Goal: Transaction & Acquisition: Obtain resource

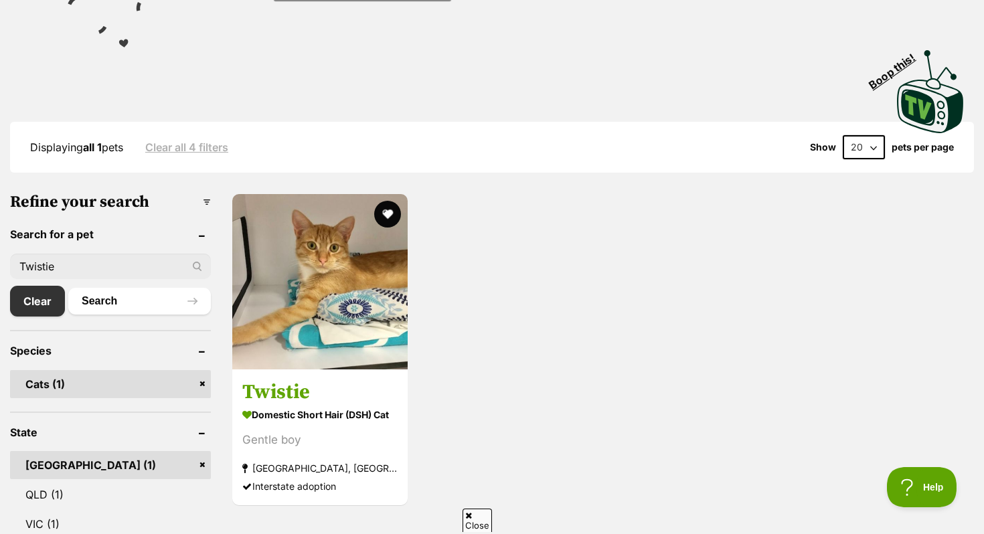
drag, startPoint x: 74, startPoint y: 267, endPoint x: 0, endPoint y: 265, distance: 73.7
click at [498, 451] on div "1102670 Twistie Domestic Short Hair (DSH) Cat Gentle boy Tweed Heads South, NSW…" at bounding box center [602, 350] width 743 height 314
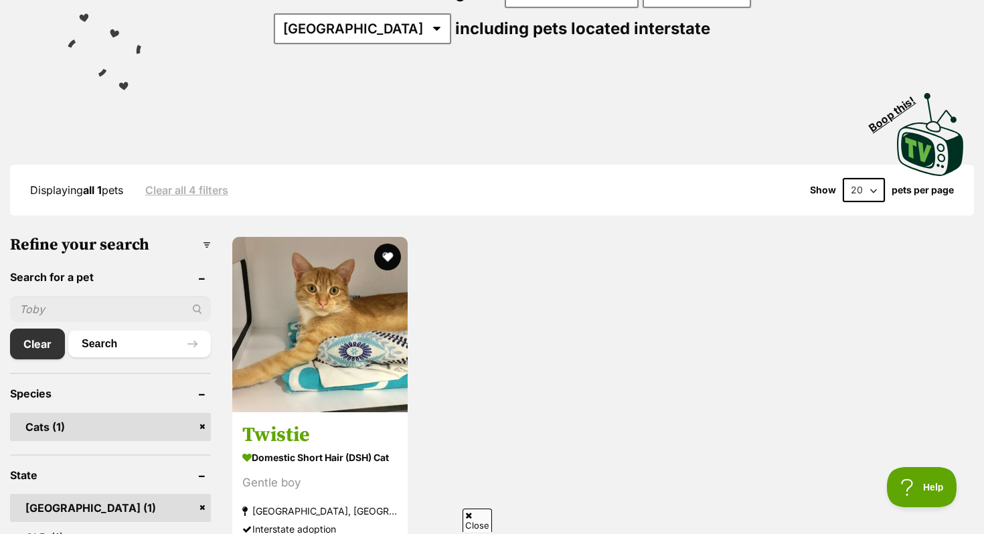
scroll to position [256, 0]
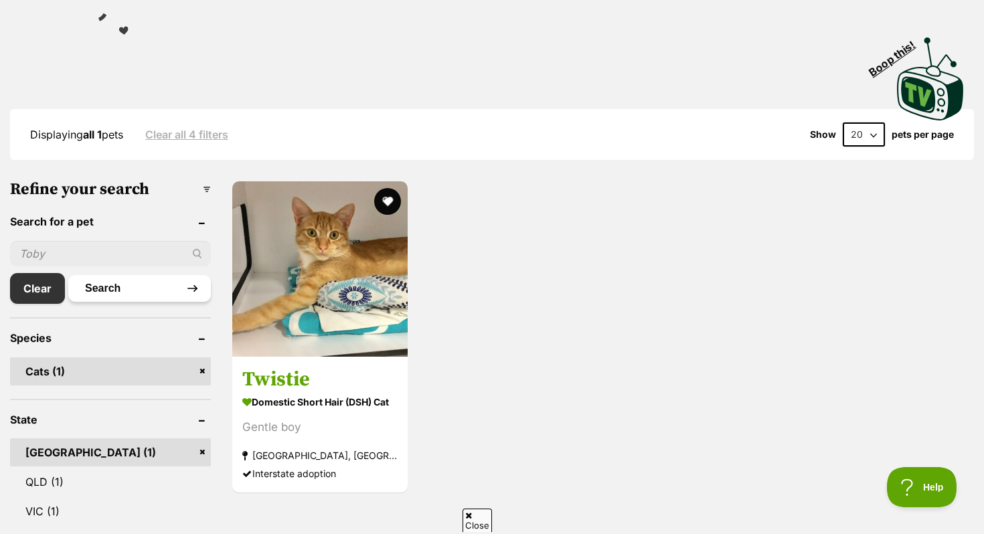
click at [124, 290] on button "Search" at bounding box center [139, 288] width 143 height 27
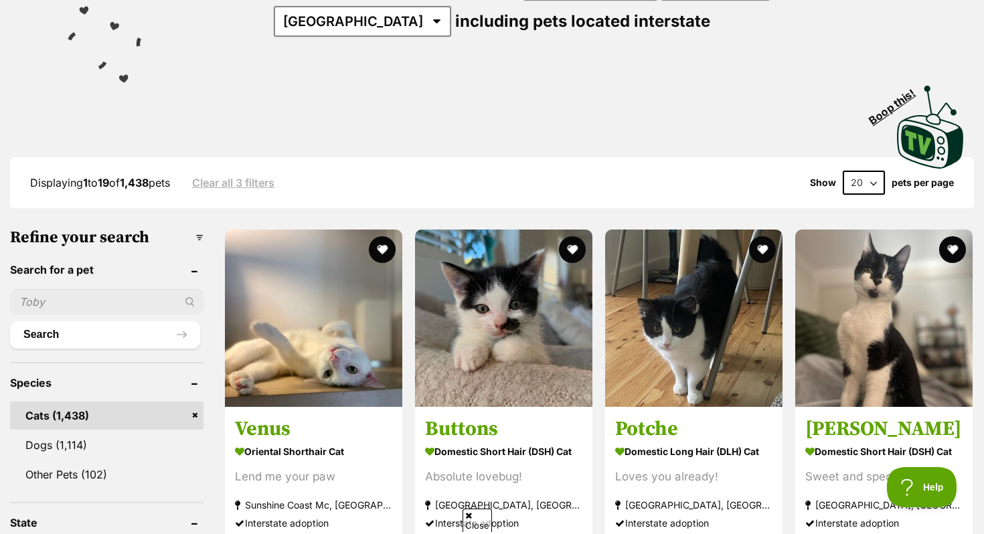
click at [870, 165] on div "Displaying 1 to 19 of 1,438 pets Clear all 3 filters Show 20 40 60 pets per page" at bounding box center [492, 182] width 964 height 51
click at [870, 175] on select "20 40 60" at bounding box center [864, 183] width 42 height 24
select select "60"
click at [843, 171] on select "20 40 60" at bounding box center [864, 183] width 42 height 24
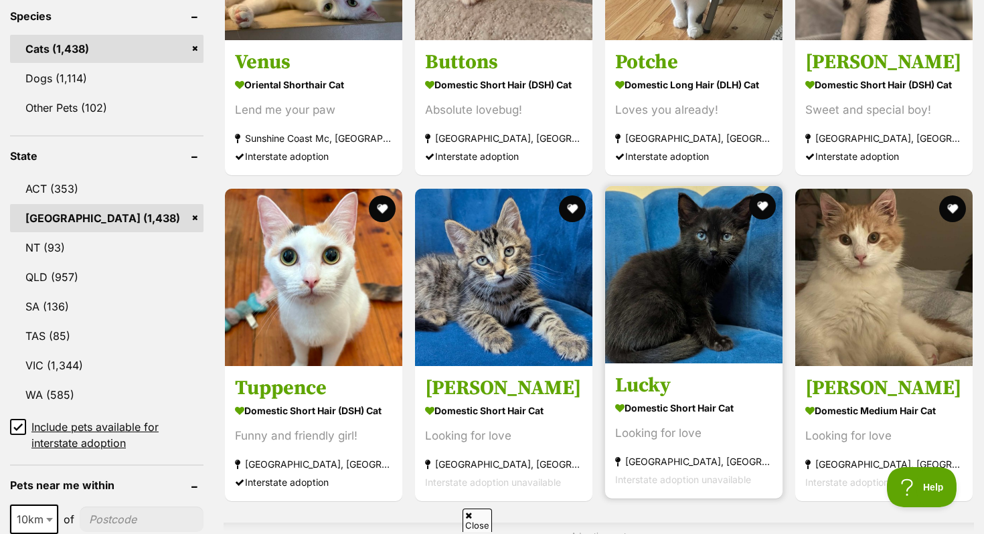
click at [728, 277] on img at bounding box center [693, 274] width 177 height 177
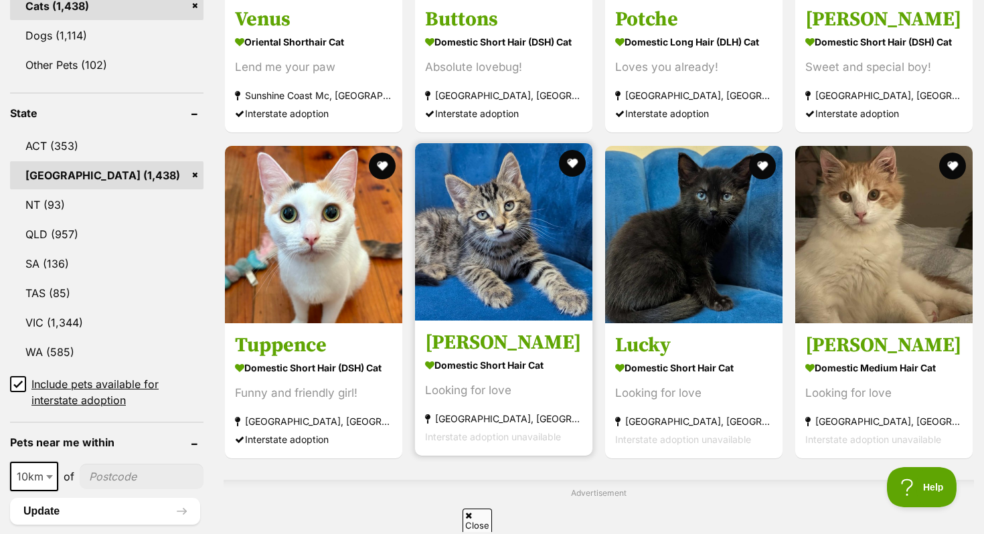
scroll to position [615, 0]
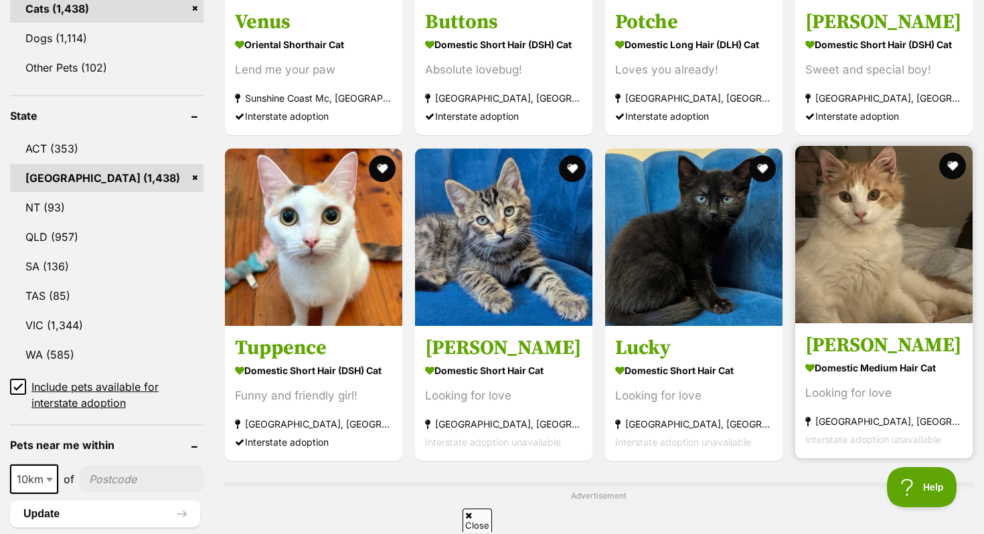
click at [838, 325] on article "1145438 Jude- Tamworth Domestic Medium Hair Cat Looking for love Tamworth, NSW …" at bounding box center [884, 302] width 180 height 315
click at [917, 327] on article "1145438 Jude- Tamworth Domestic Medium Hair Cat Looking for love Tamworth, NSW …" at bounding box center [884, 302] width 180 height 315
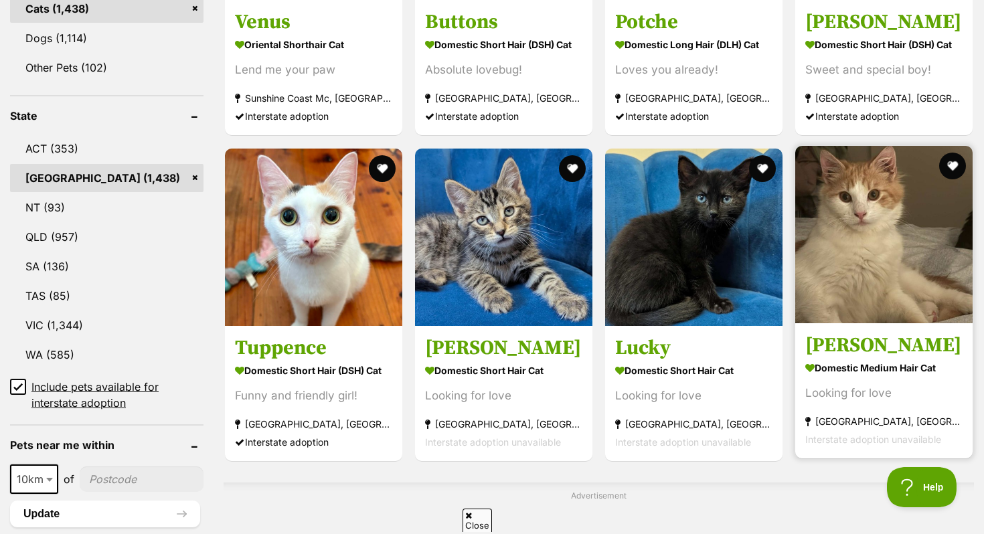
click at [917, 327] on link "Jude- Tamworth Domestic Medium Hair Cat Looking for love Tamworth, NSW Intersta…" at bounding box center [883, 391] width 177 height 136
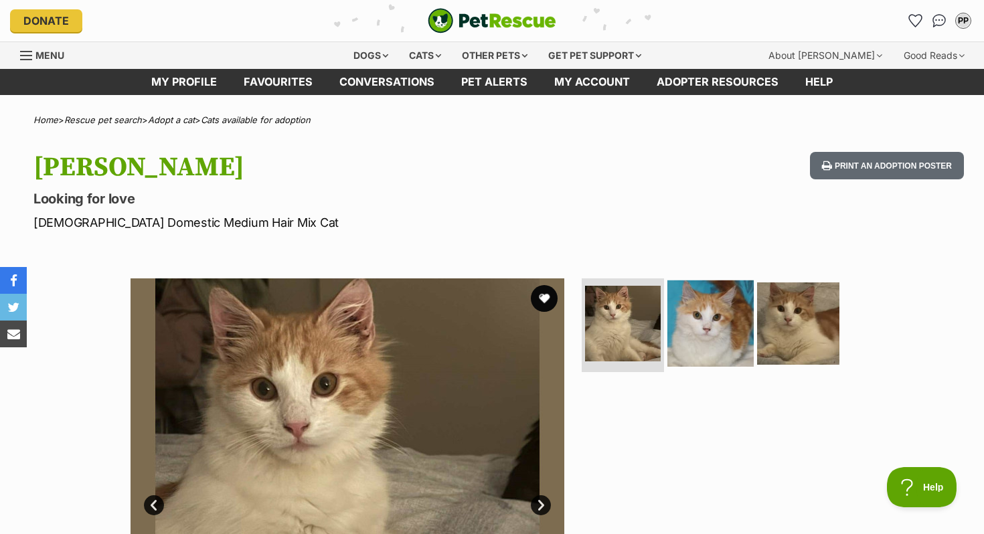
click at [750, 335] on img at bounding box center [710, 324] width 86 height 86
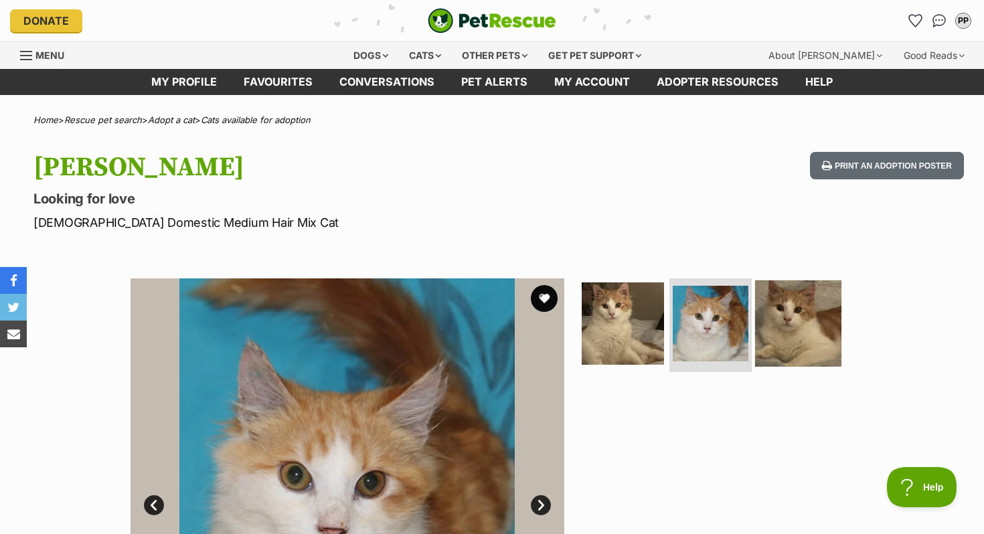
click at [784, 341] on img at bounding box center [798, 324] width 86 height 86
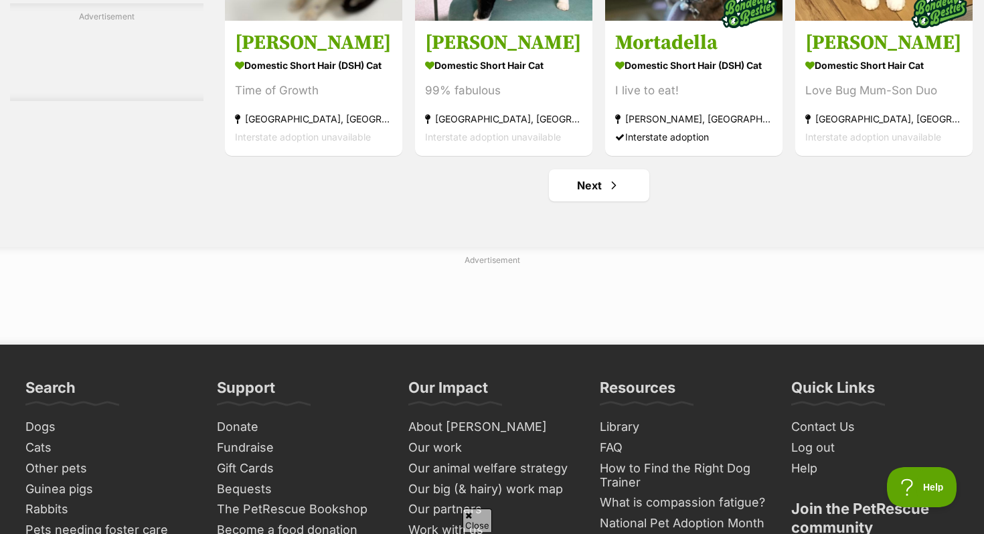
scroll to position [6322, 0]
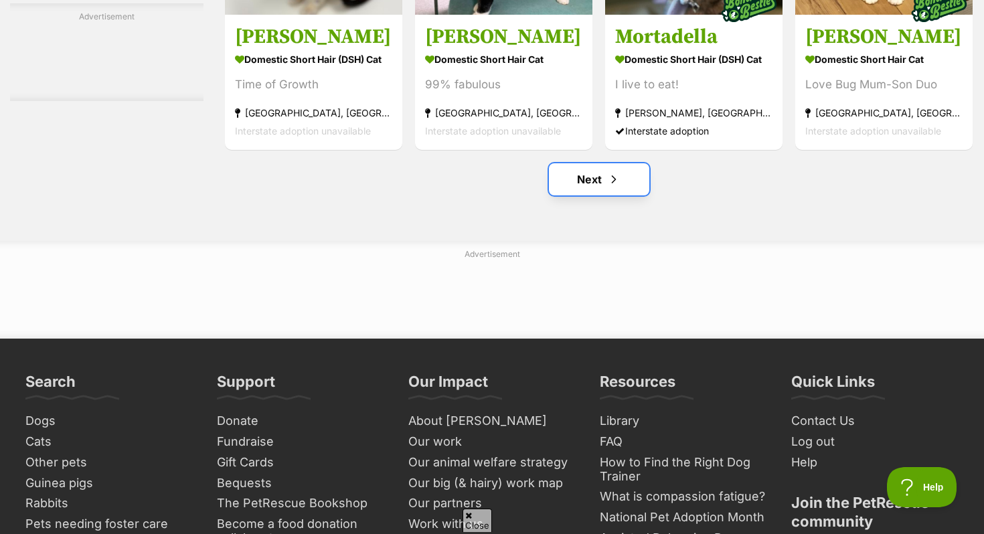
click at [594, 195] on link "Next" at bounding box center [599, 179] width 100 height 32
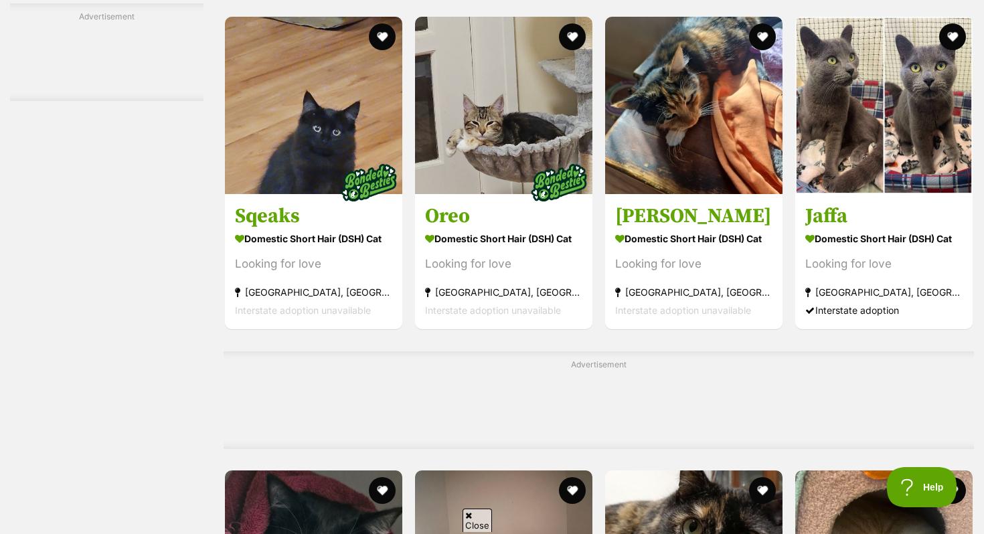
scroll to position [2401, 0]
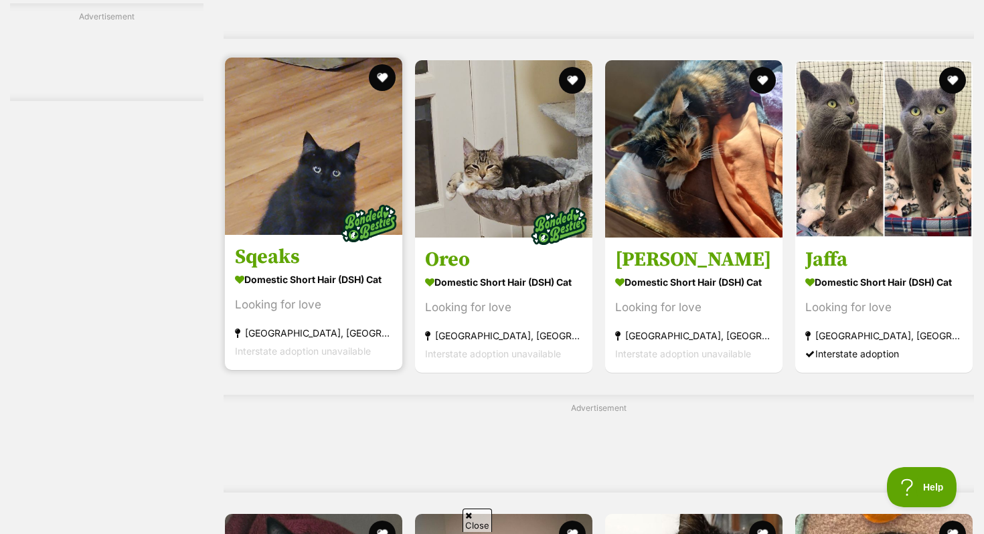
click at [321, 176] on img at bounding box center [313, 146] width 177 height 177
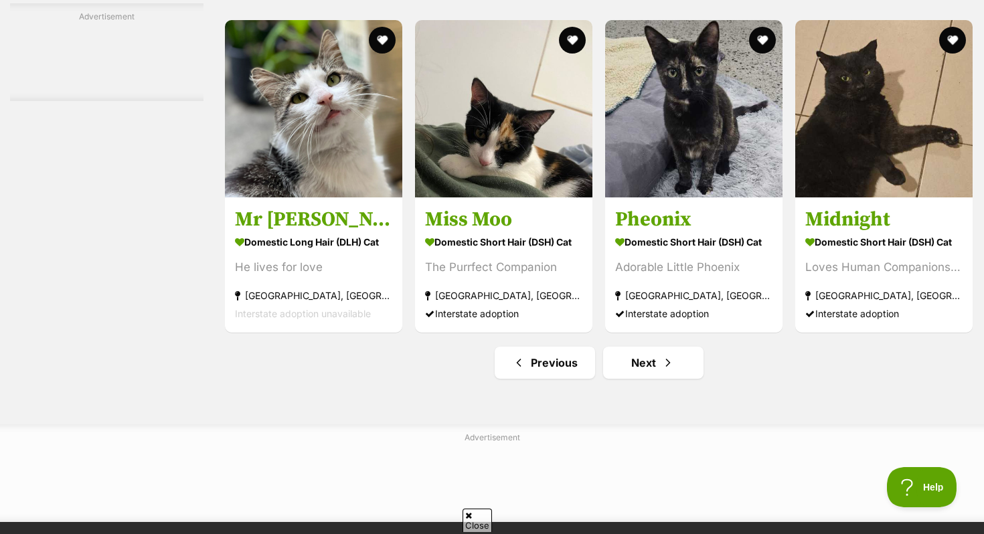
scroll to position [6138, 0]
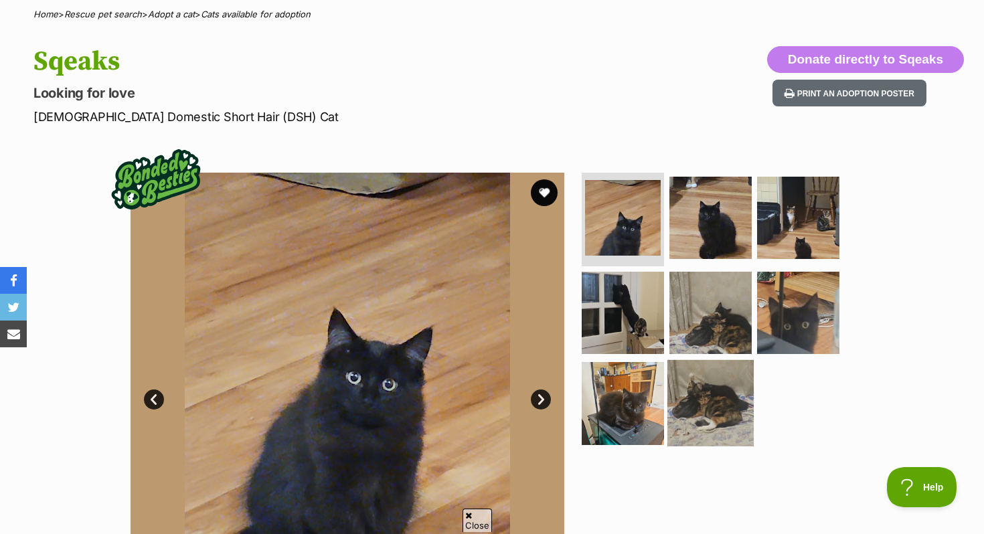
click at [714, 419] on img at bounding box center [710, 403] width 86 height 86
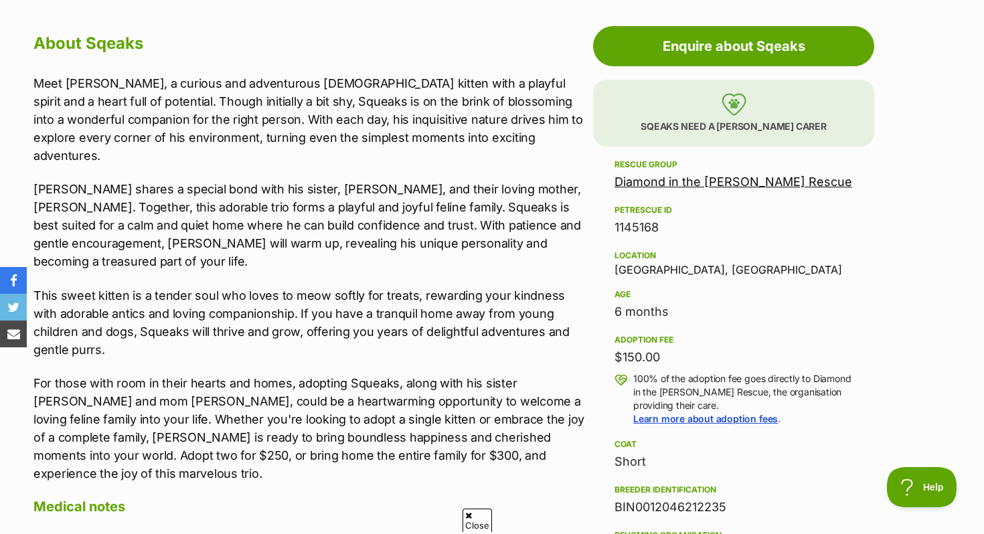
scroll to position [727, 0]
